Goal: Task Accomplishment & Management: Complete application form

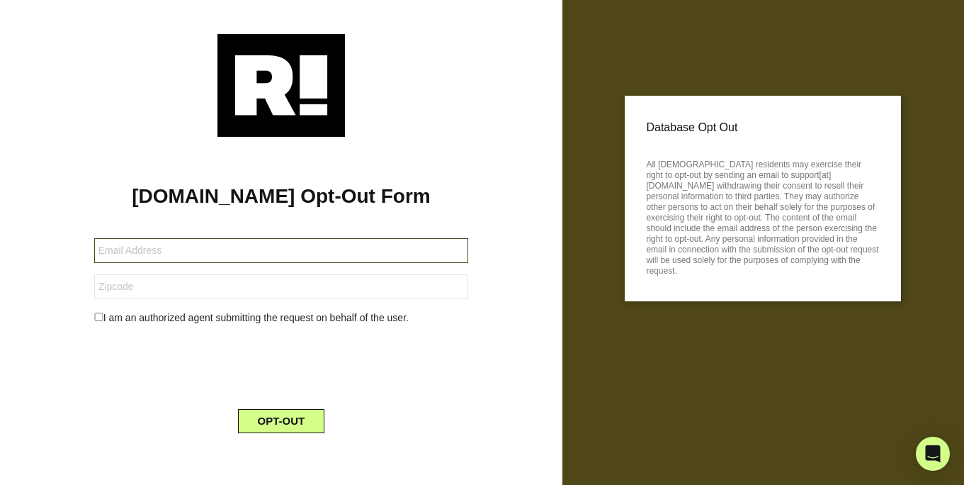
click at [314, 255] on input "text" at bounding box center [281, 250] width 374 height 25
type input "[EMAIL_ADDRESS][DOMAIN_NAME]"
click at [318, 249] on input "text" at bounding box center [281, 250] width 374 height 25
type input "[EMAIL_ADDRESS][DOMAIN_NAME]"
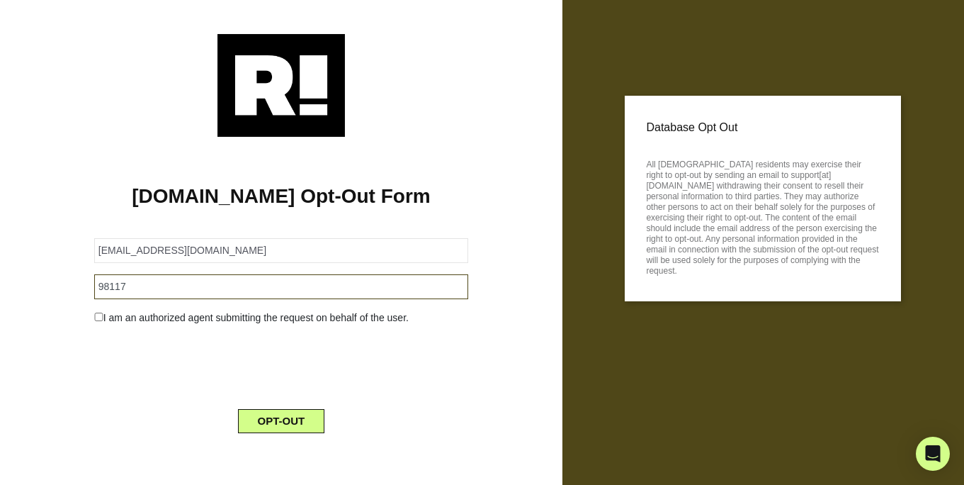
type input "98117"
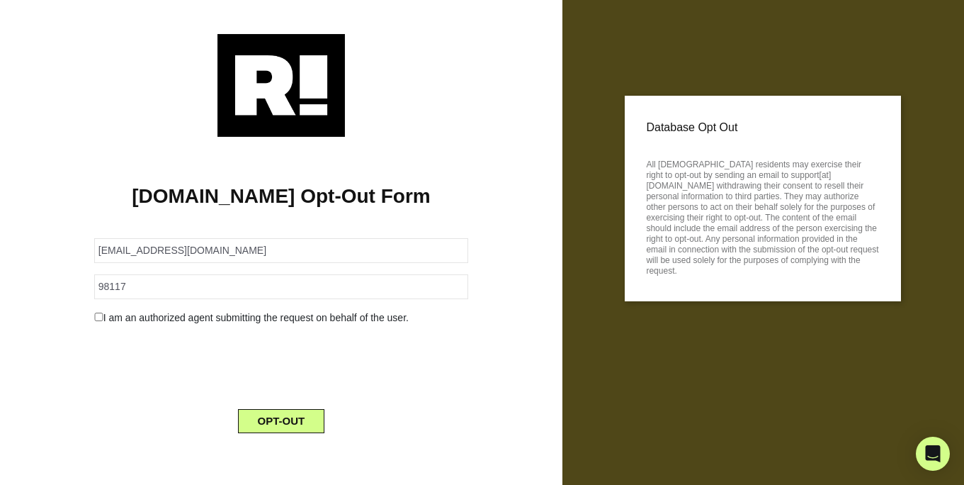
click at [72, 359] on div "Retention.com Opt-Out Form sylvia42907@gmail.com 98117 I am an authorized agent…" at bounding box center [281, 291] width 541 height 308
click at [274, 422] on button "OPT-OUT" at bounding box center [281, 421] width 87 height 24
